Goal: Information Seeking & Learning: Learn about a topic

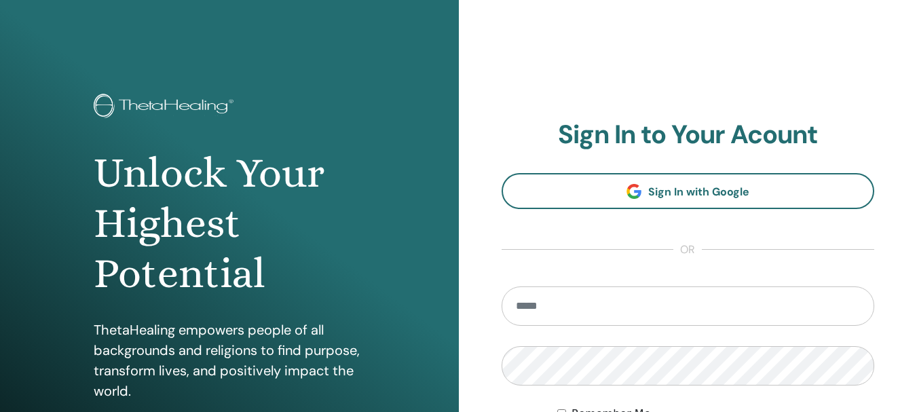
click at [517, 307] on input "email" at bounding box center [688, 305] width 373 height 39
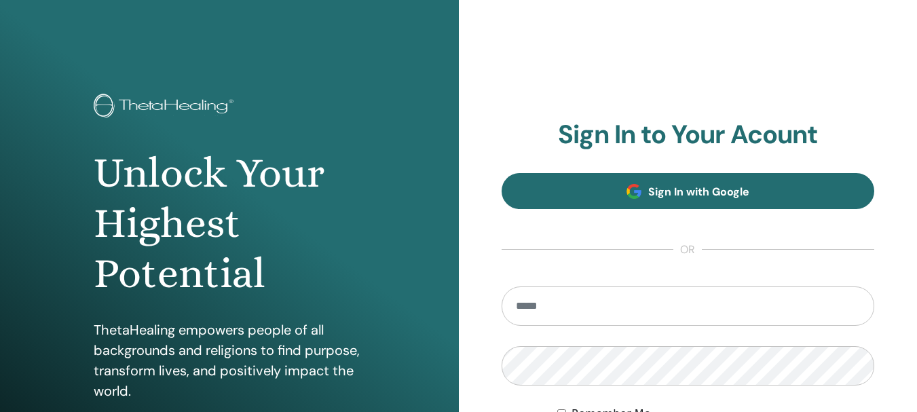
type input "**********"
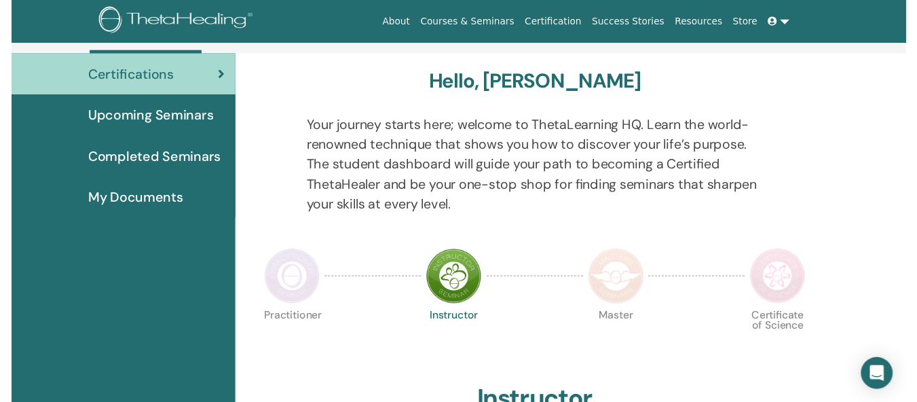
scroll to position [145, 0]
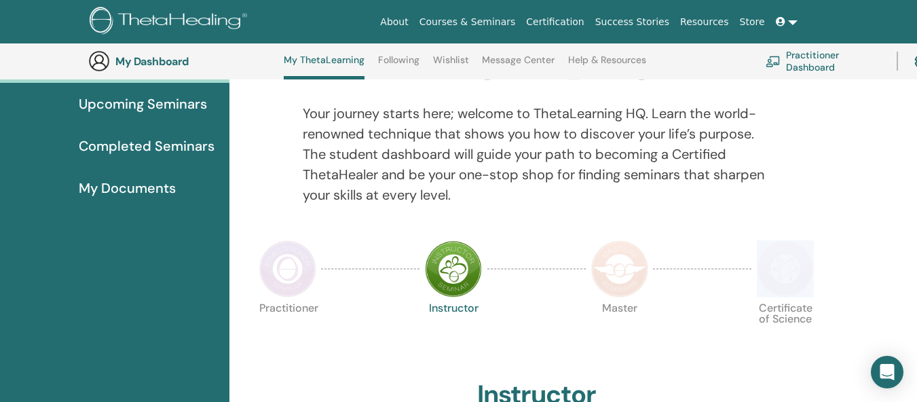
click at [916, 257] on html "About Courses & Seminars Certification Success Stories Resources Store [PERSON_…" at bounding box center [458, 56] width 917 height 402
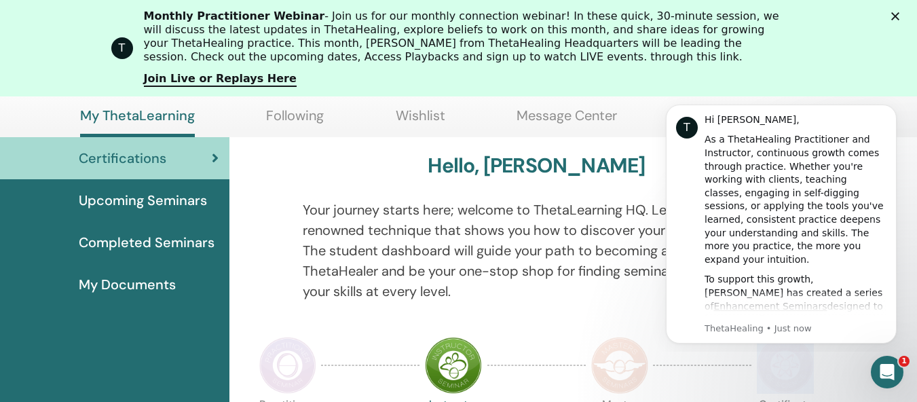
scroll to position [0, 0]
click at [208, 144] on link "Certifications" at bounding box center [114, 158] width 229 height 42
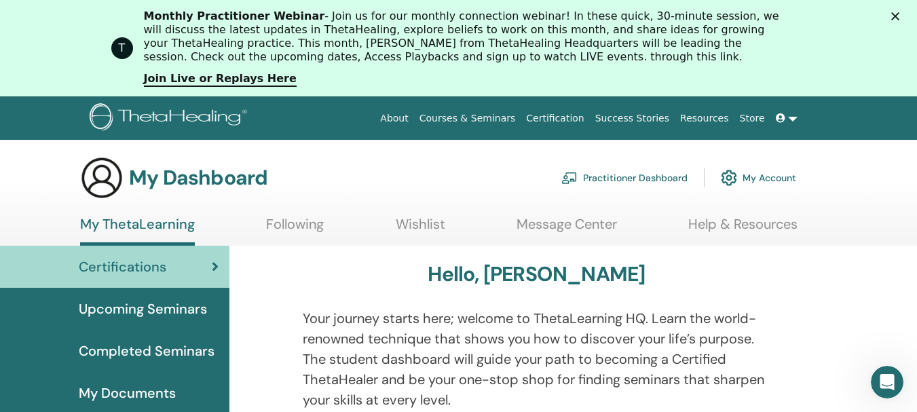
click at [196, 176] on h3 "My Dashboard" at bounding box center [198, 178] width 138 height 24
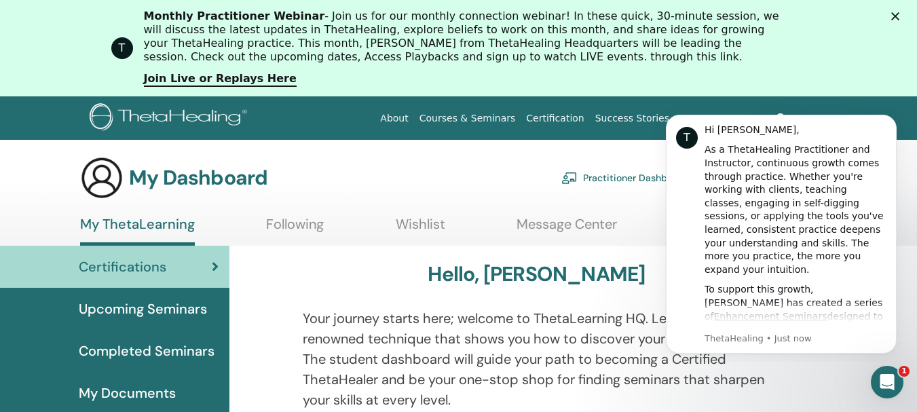
click at [178, 264] on div "Certifications" at bounding box center [115, 267] width 208 height 20
click at [894, 117] on icon "Dismiss notification" at bounding box center [892, 118] width 5 height 5
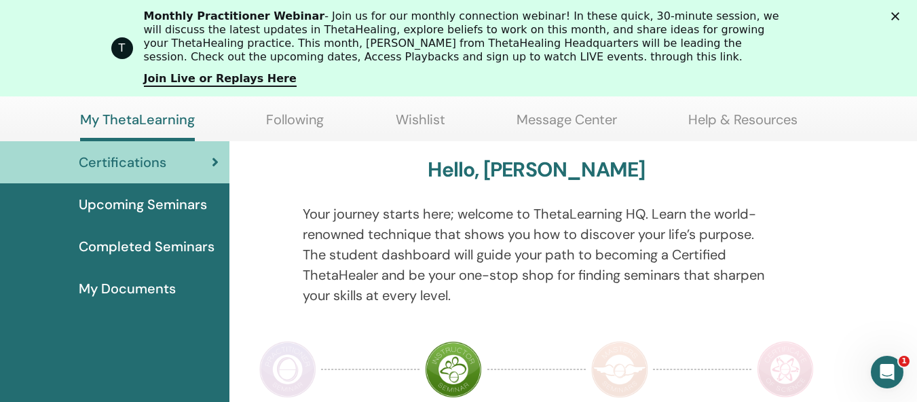
scroll to position [145, 0]
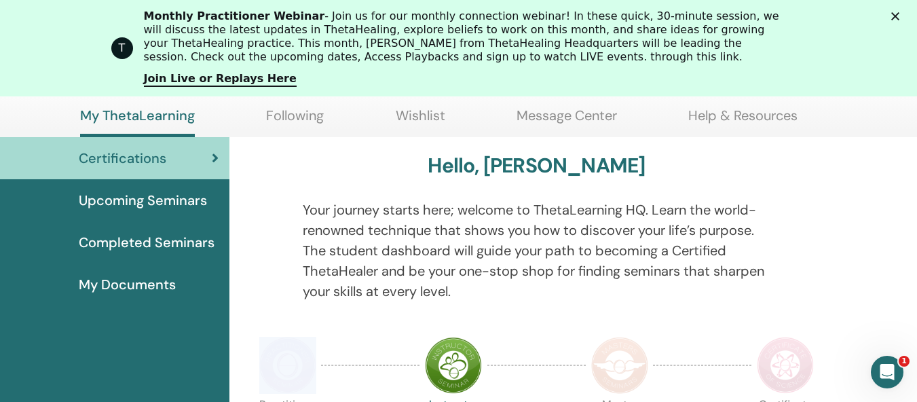
click at [916, 257] on html "About Courses & Seminars Certification Success Stories Resources Store [PERSON_…" at bounding box center [458, 56] width 917 height 402
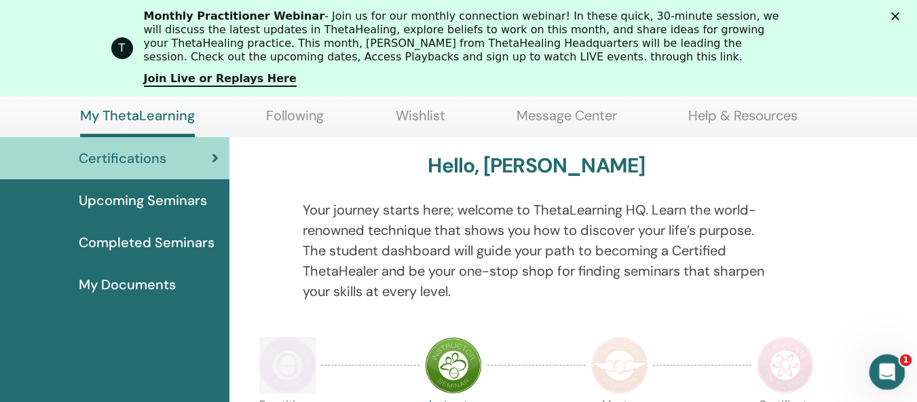
click at [893, 366] on icon "Open Intercom Messenger" at bounding box center [885, 370] width 22 height 22
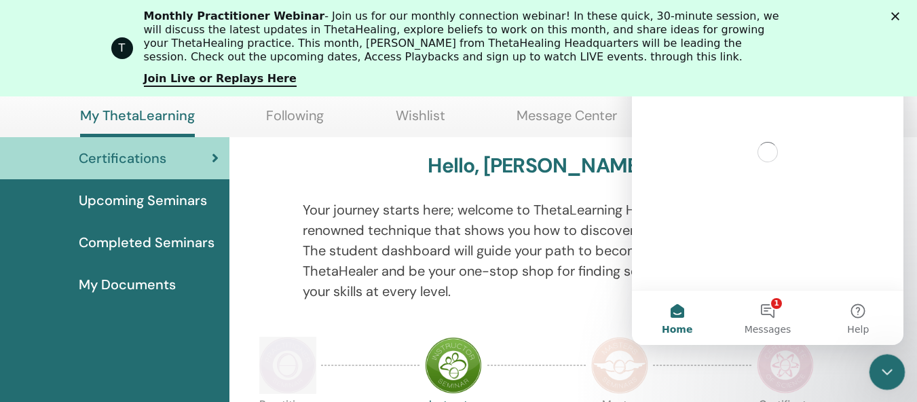
scroll to position [0, 0]
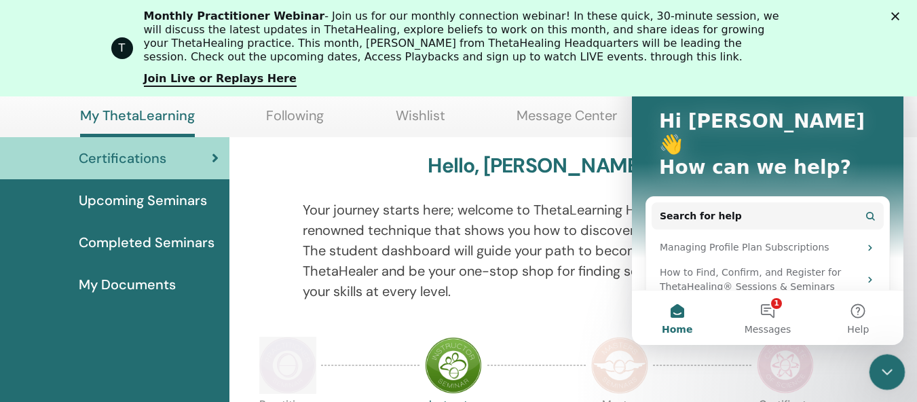
click at [874, 362] on div "Close Intercom Messenger" at bounding box center [885, 370] width 33 height 33
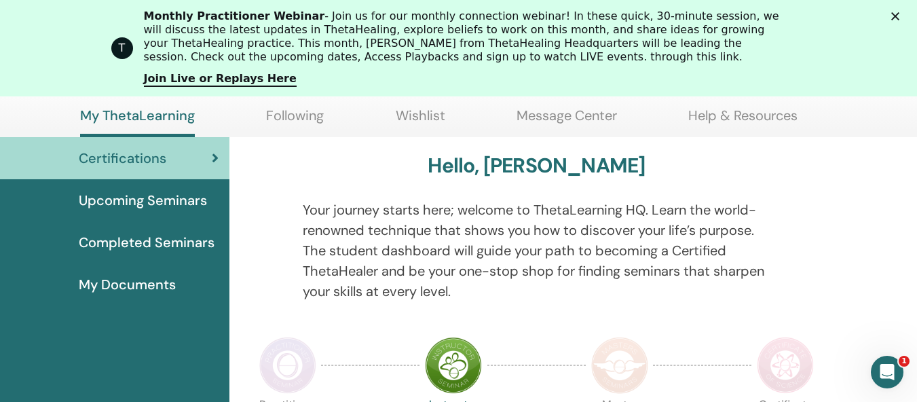
click at [664, 343] on div at bounding box center [702, 365] width 98 height 62
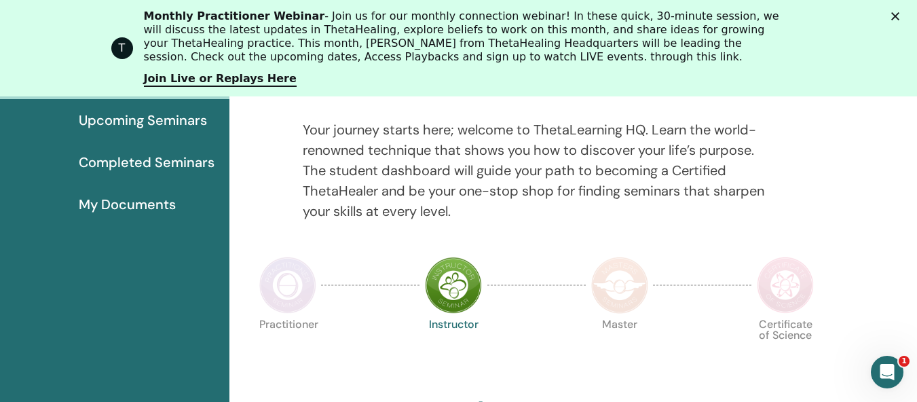
scroll to position [226, 0]
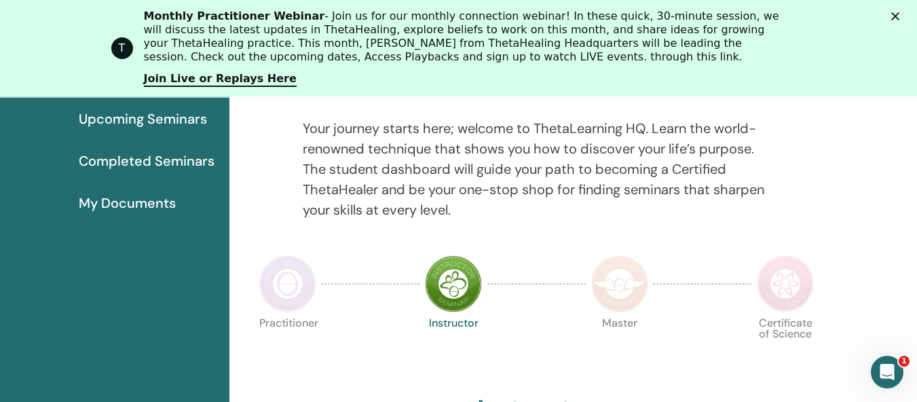
click at [462, 282] on img at bounding box center [453, 283] width 57 height 57
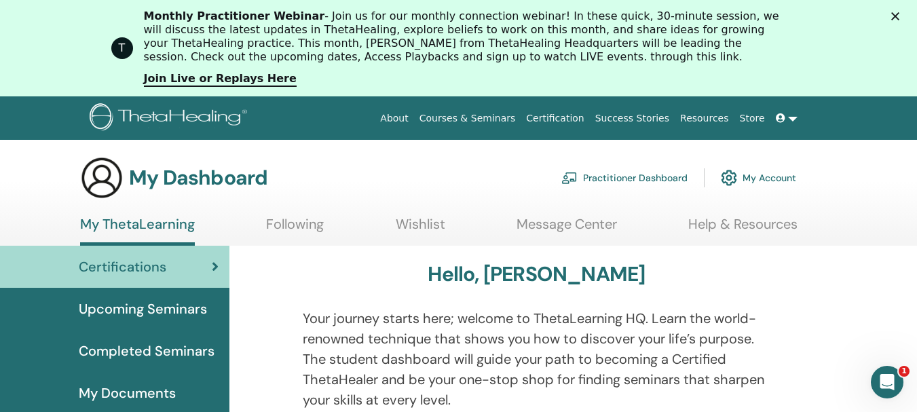
click at [584, 120] on link "Certification" at bounding box center [555, 118] width 69 height 25
